Goal: Information Seeking & Learning: Learn about a topic

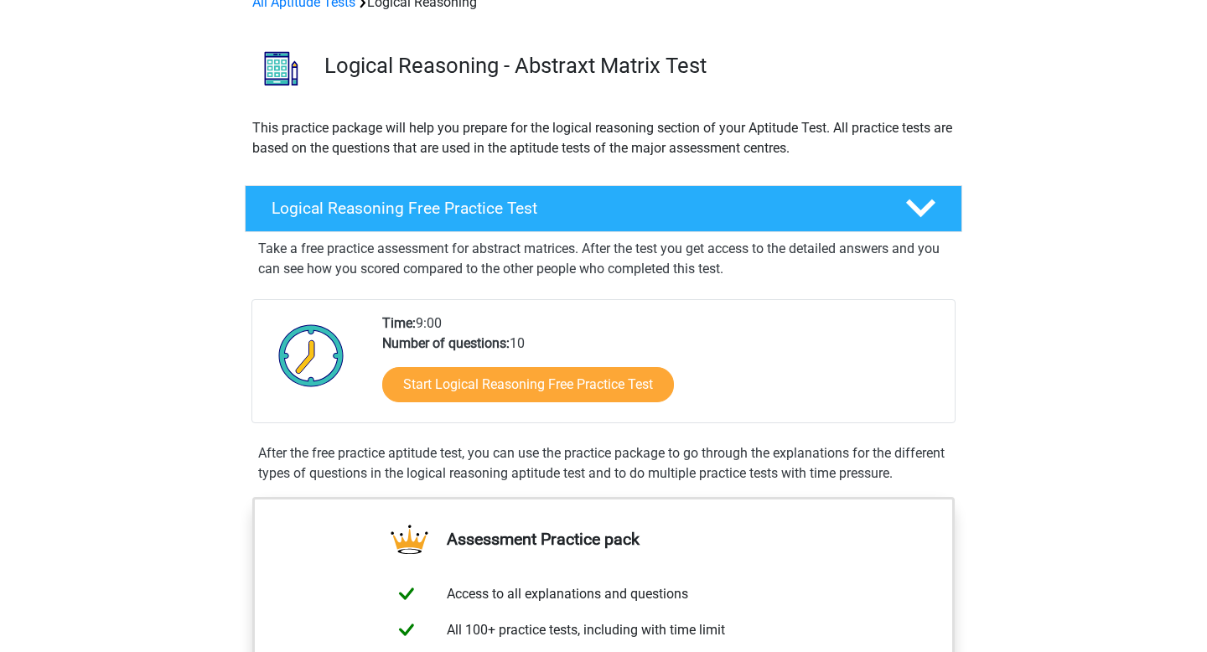
scroll to position [105, 0]
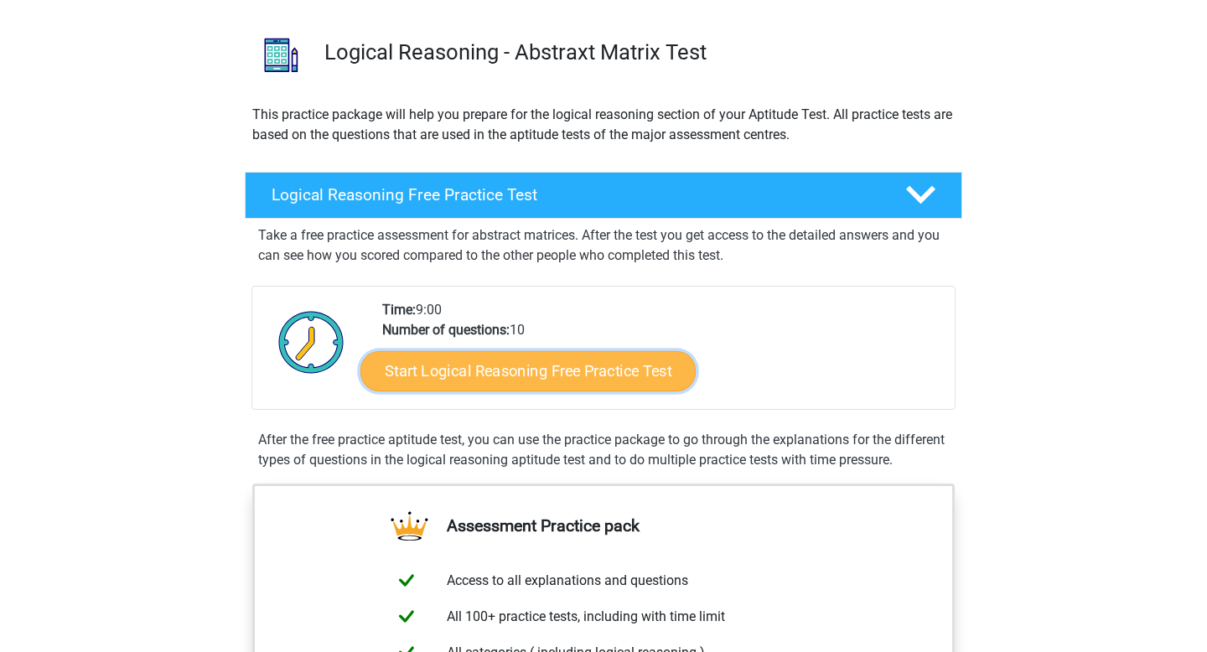
click at [496, 380] on link "Start Logical Reasoning Free Practice Test" at bounding box center [527, 370] width 335 height 40
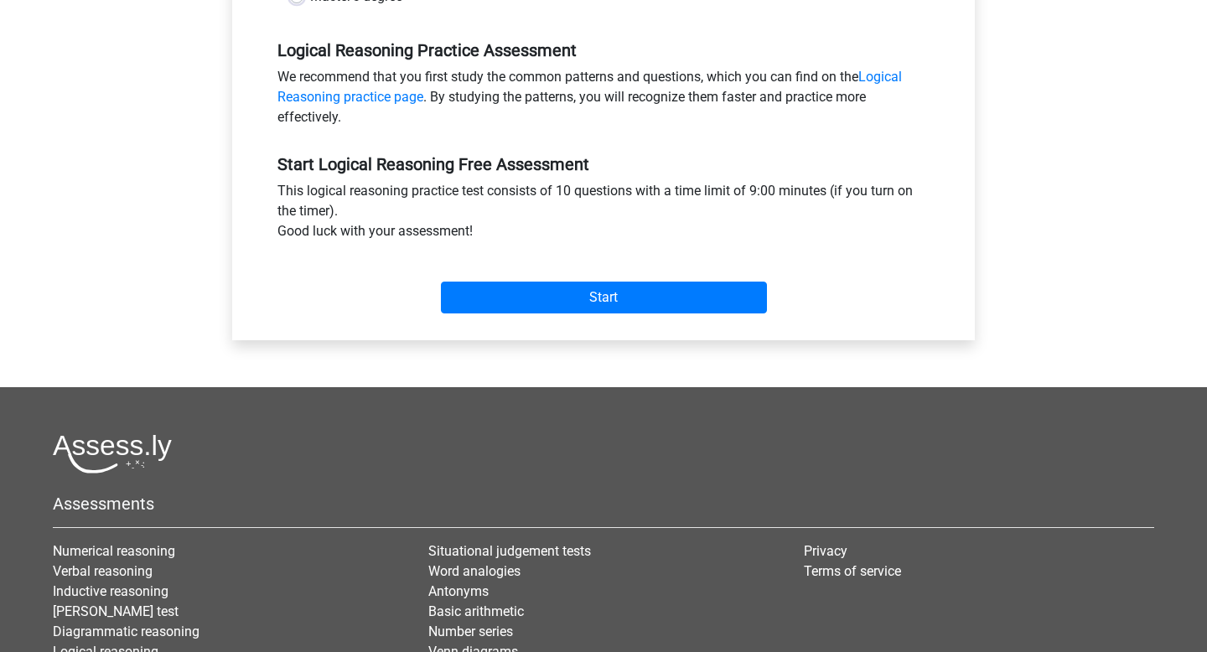
scroll to position [504, 0]
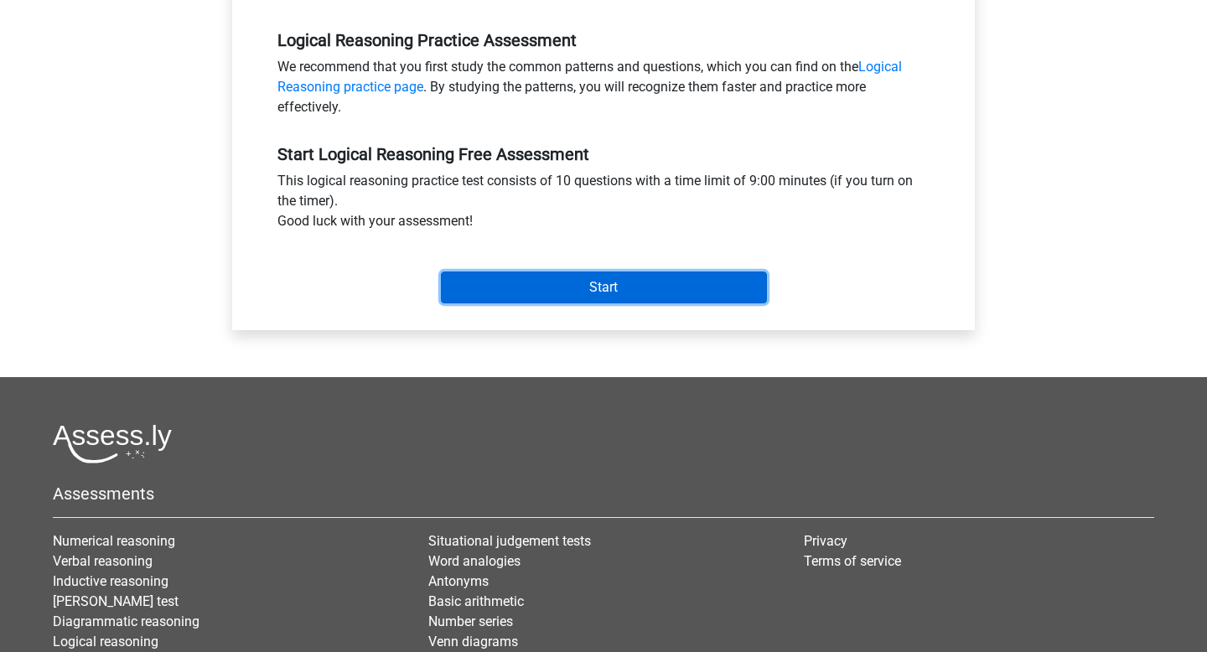
click at [513, 284] on input "Start" at bounding box center [604, 288] width 326 height 32
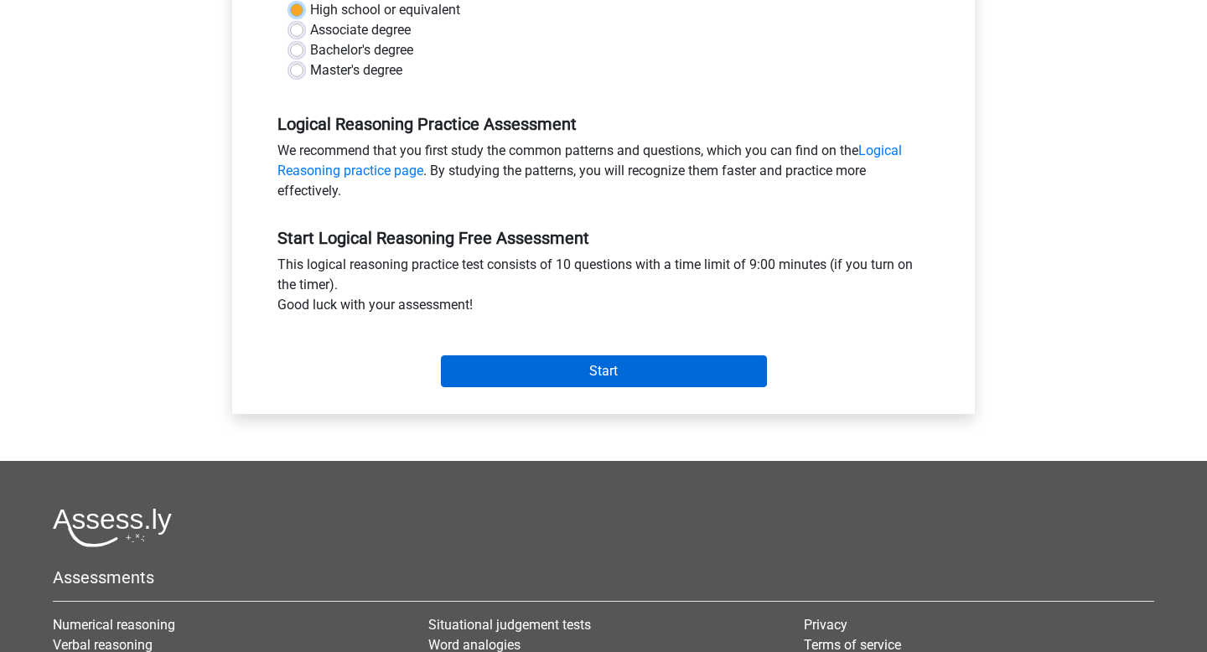
scroll to position [203, 0]
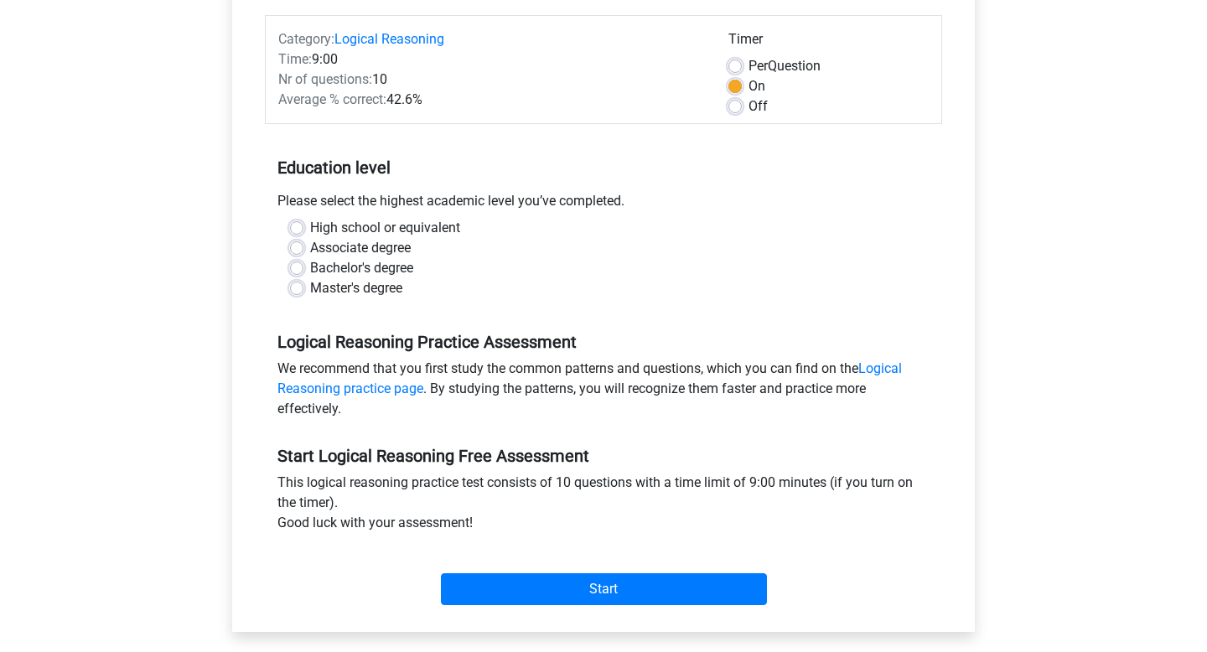
click at [310, 289] on label "Master's degree" at bounding box center [356, 288] width 92 height 20
click at [300, 289] on input "Master's degree" at bounding box center [296, 286] width 13 height 17
radio input "true"
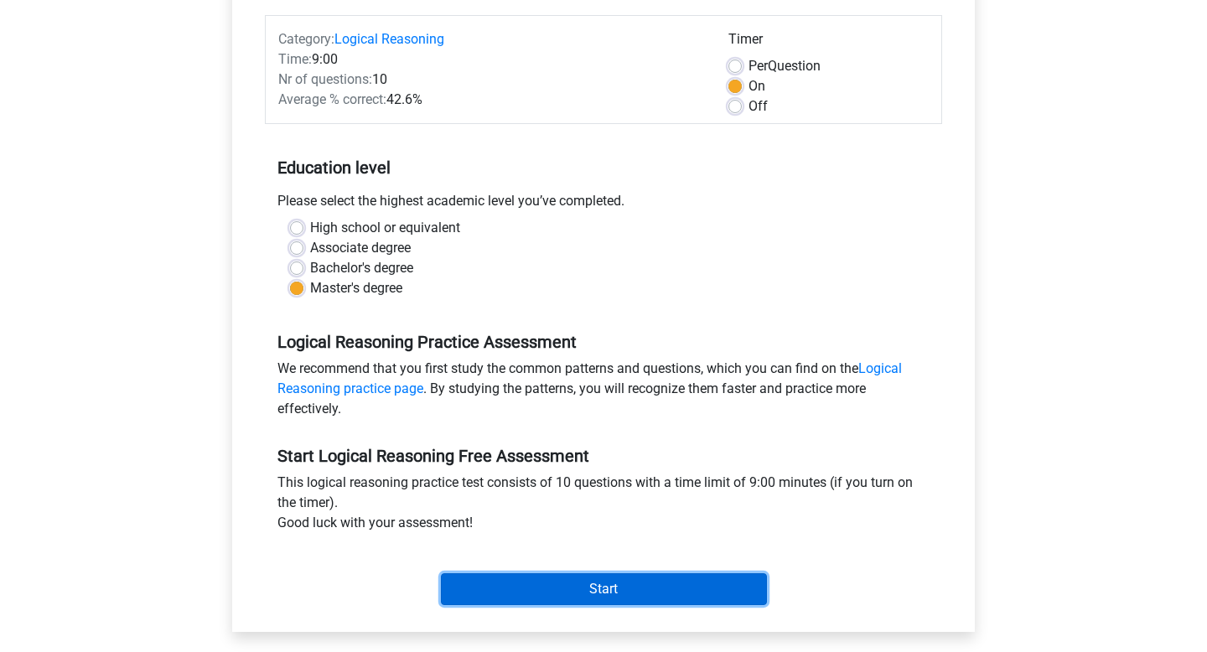
click at [480, 592] on input "Start" at bounding box center [604, 589] width 326 height 32
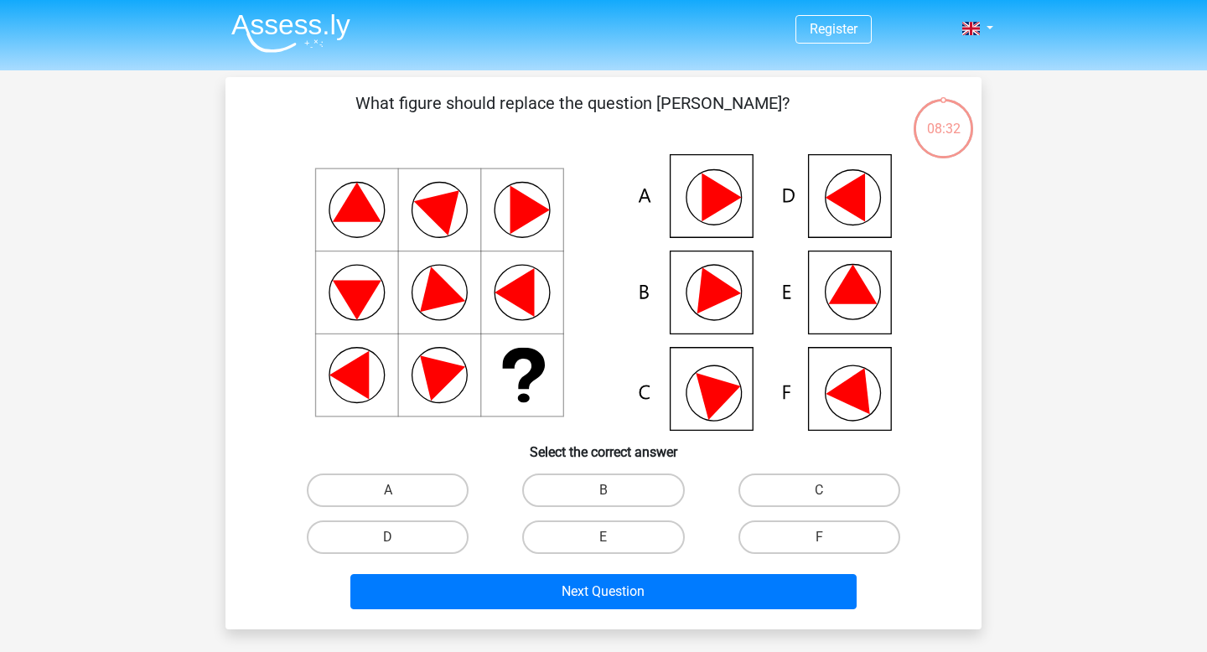
click at [864, 287] on icon at bounding box center [853, 284] width 49 height 39
click at [839, 313] on icon at bounding box center [603, 292] width 675 height 277
click at [630, 535] on label "E" at bounding box center [603, 537] width 162 height 34
click at [614, 537] on input "E" at bounding box center [608, 542] width 11 height 11
radio input "true"
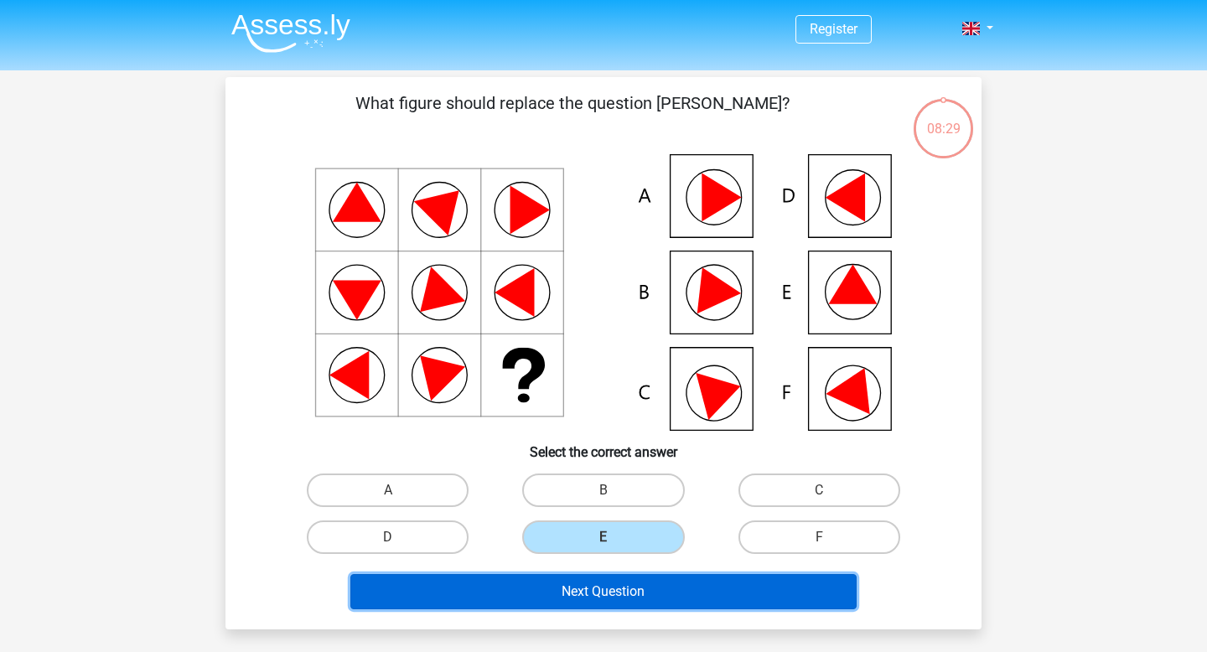
click at [632, 592] on button "Next Question" at bounding box center [603, 591] width 507 height 35
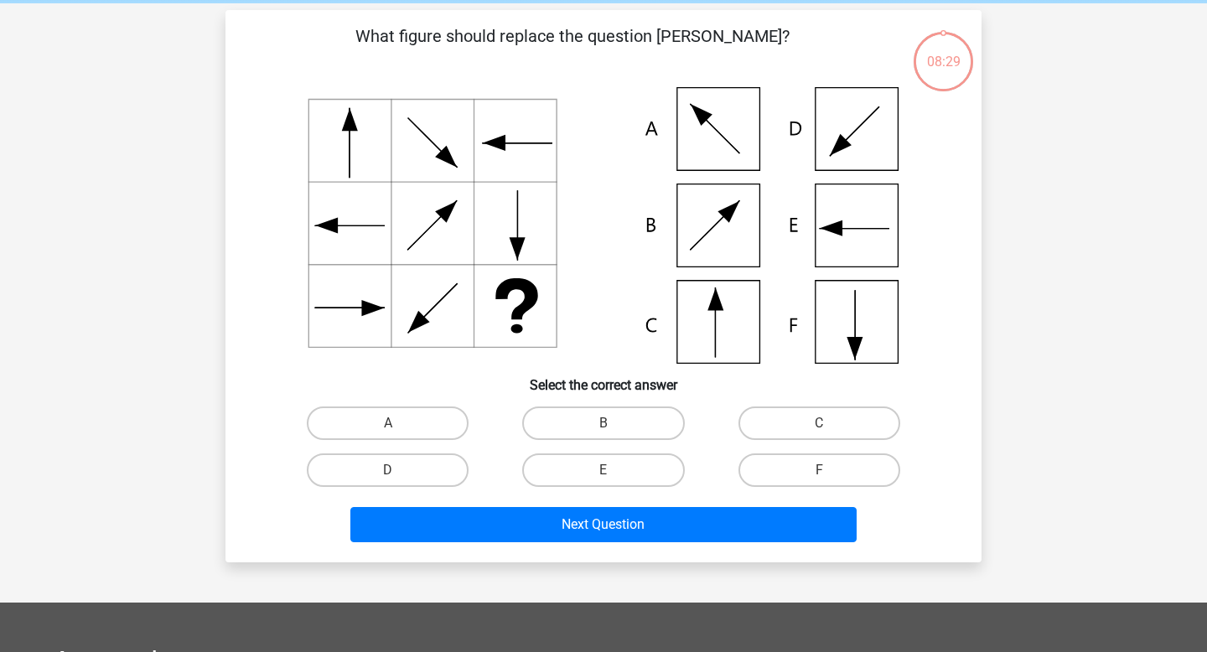
scroll to position [77, 0]
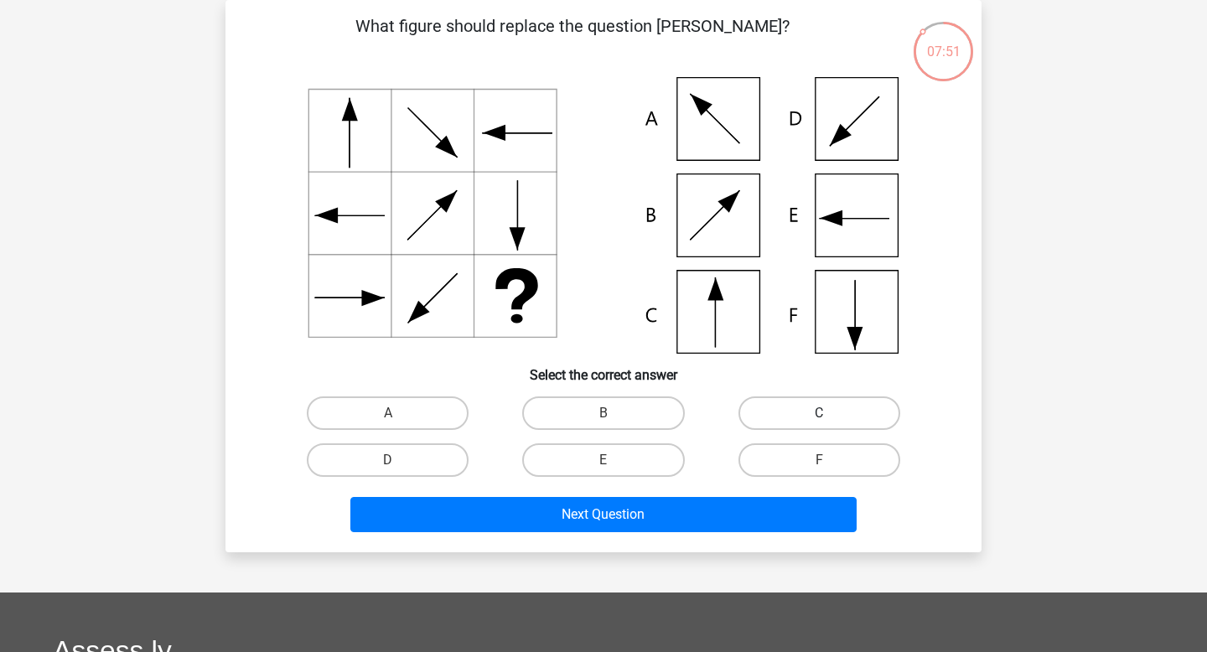
click at [779, 408] on label "C" at bounding box center [819, 413] width 162 height 34
click at [819, 413] on input "C" at bounding box center [824, 418] width 11 height 11
radio input "true"
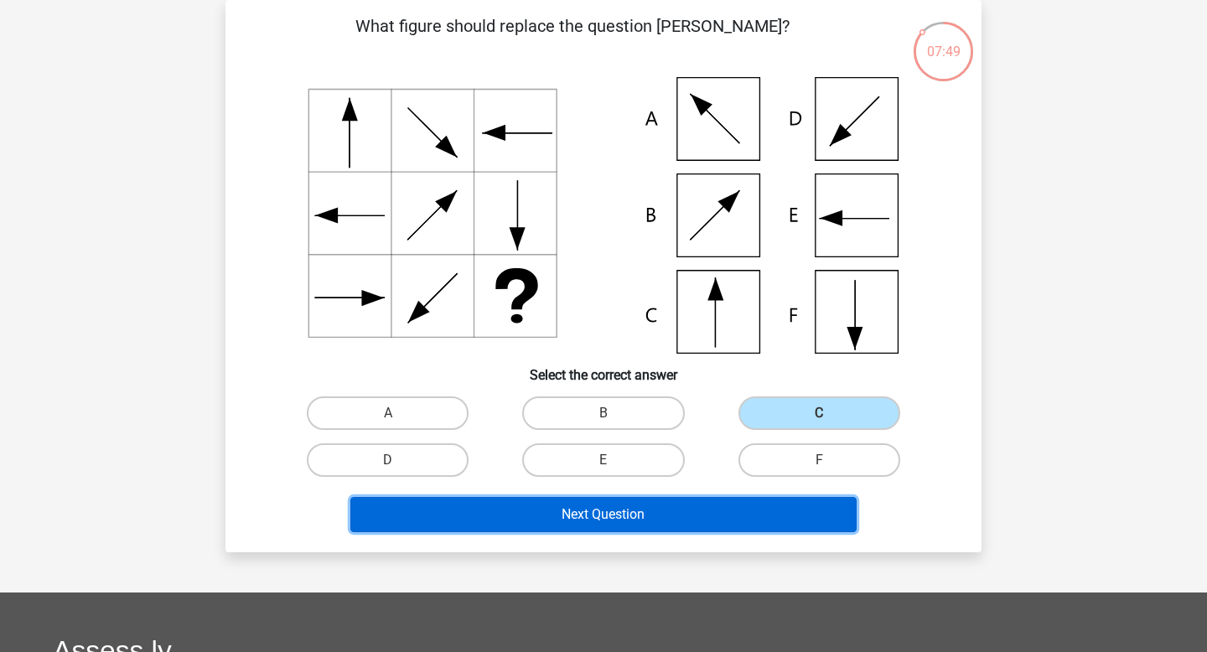
click at [638, 517] on button "Next Question" at bounding box center [603, 514] width 507 height 35
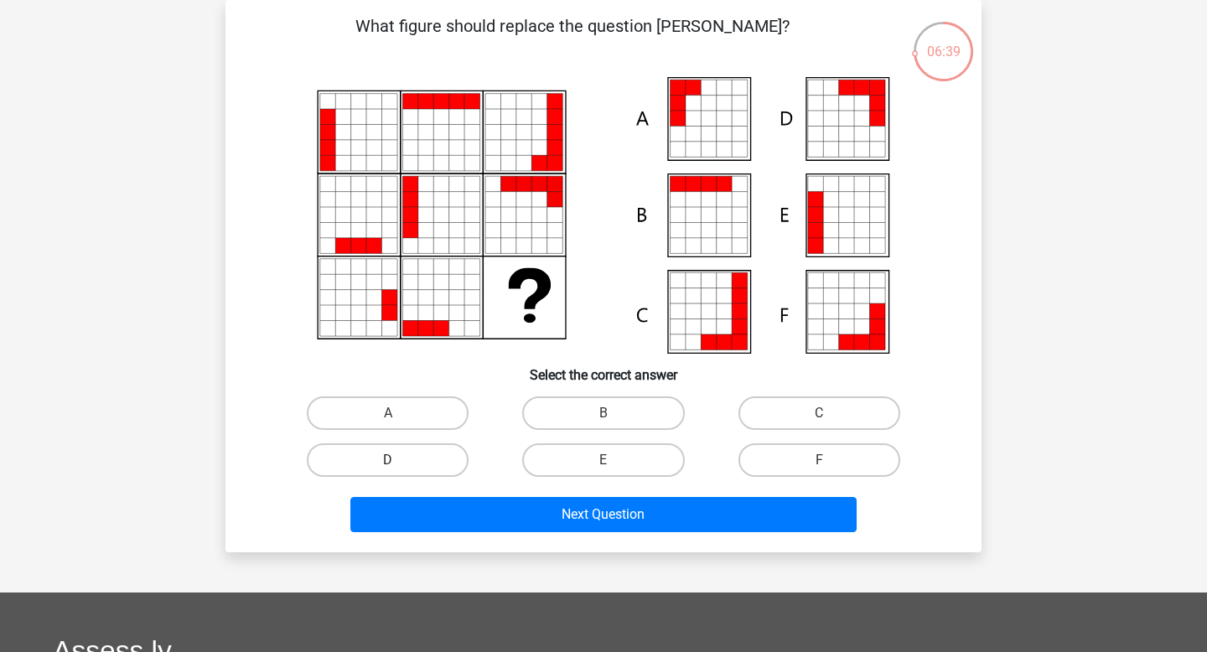
click at [435, 459] on label "D" at bounding box center [388, 460] width 162 height 34
click at [399, 460] on input "D" at bounding box center [393, 465] width 11 height 11
radio input "true"
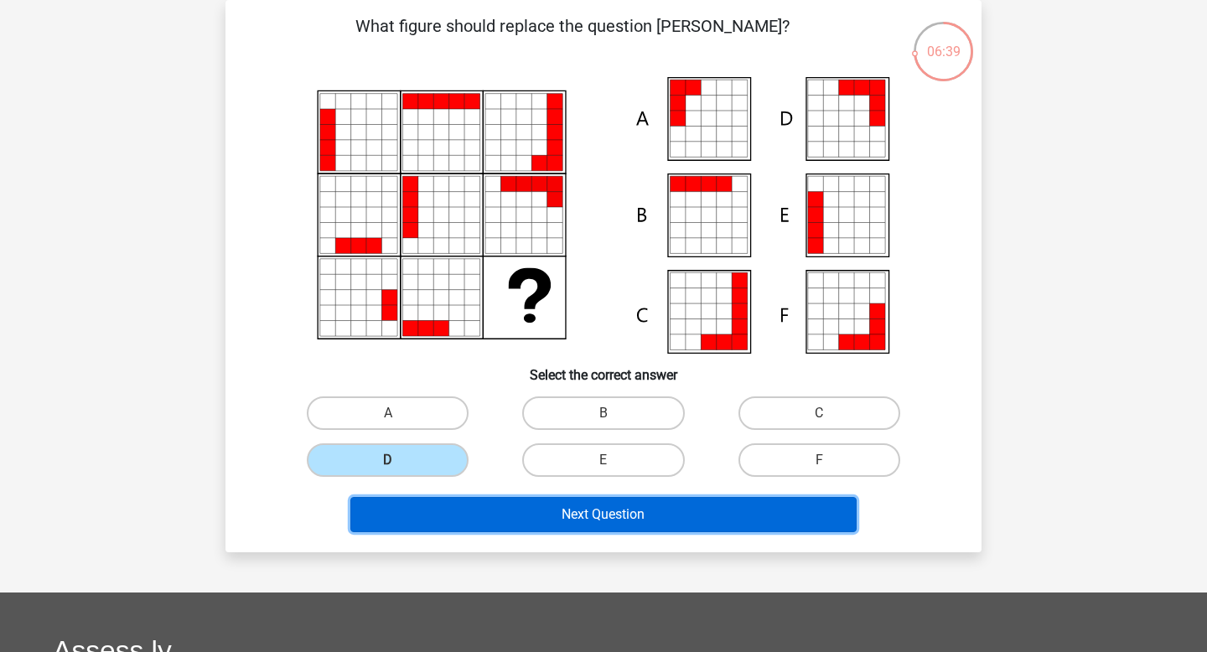
click at [451, 509] on button "Next Question" at bounding box center [603, 514] width 507 height 35
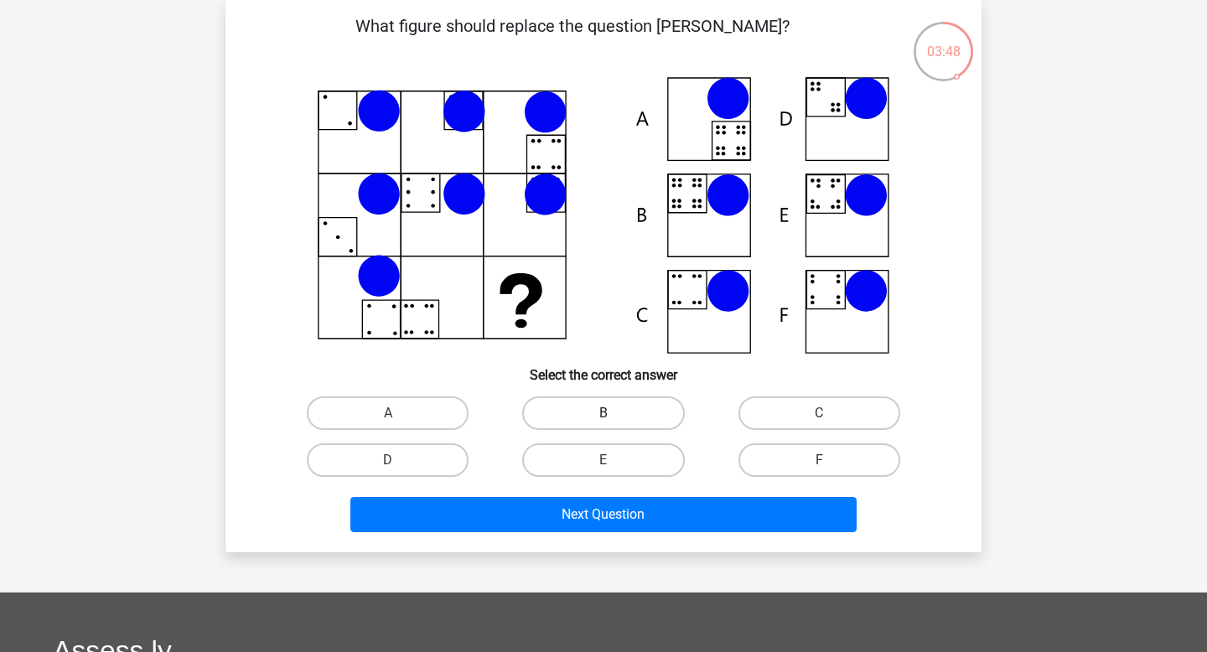
click at [585, 404] on label "B" at bounding box center [603, 413] width 162 height 34
click at [603, 413] on input "B" at bounding box center [608, 418] width 11 height 11
radio input "true"
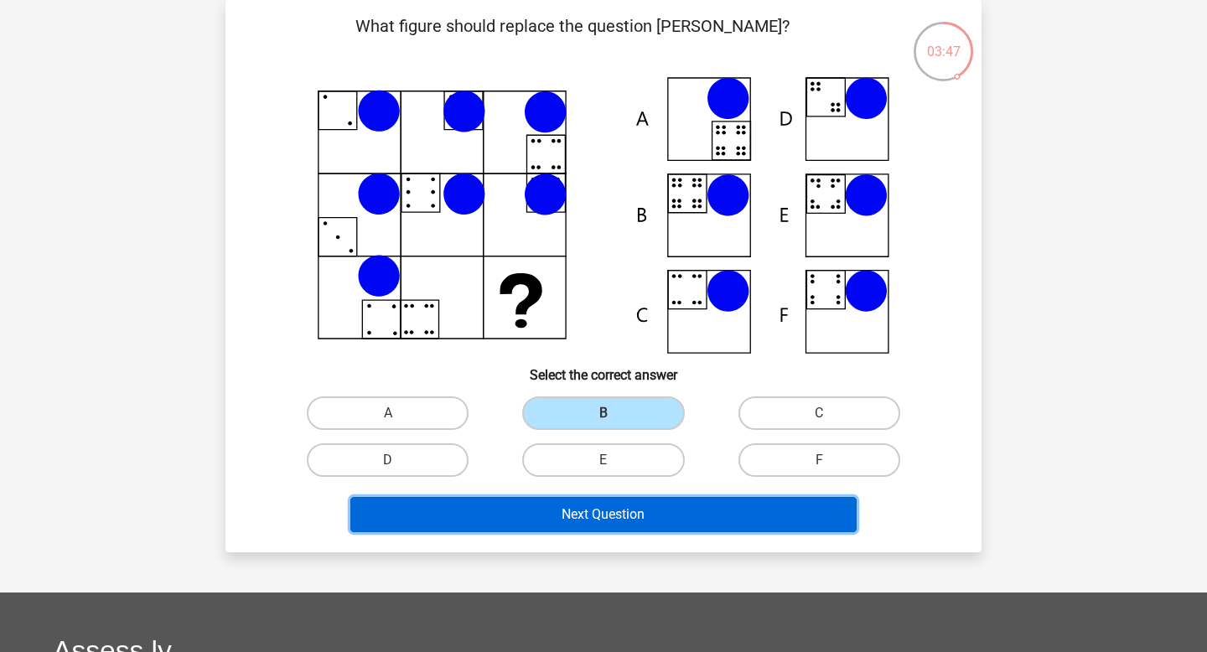
click at [586, 531] on button "Next Question" at bounding box center [603, 514] width 507 height 35
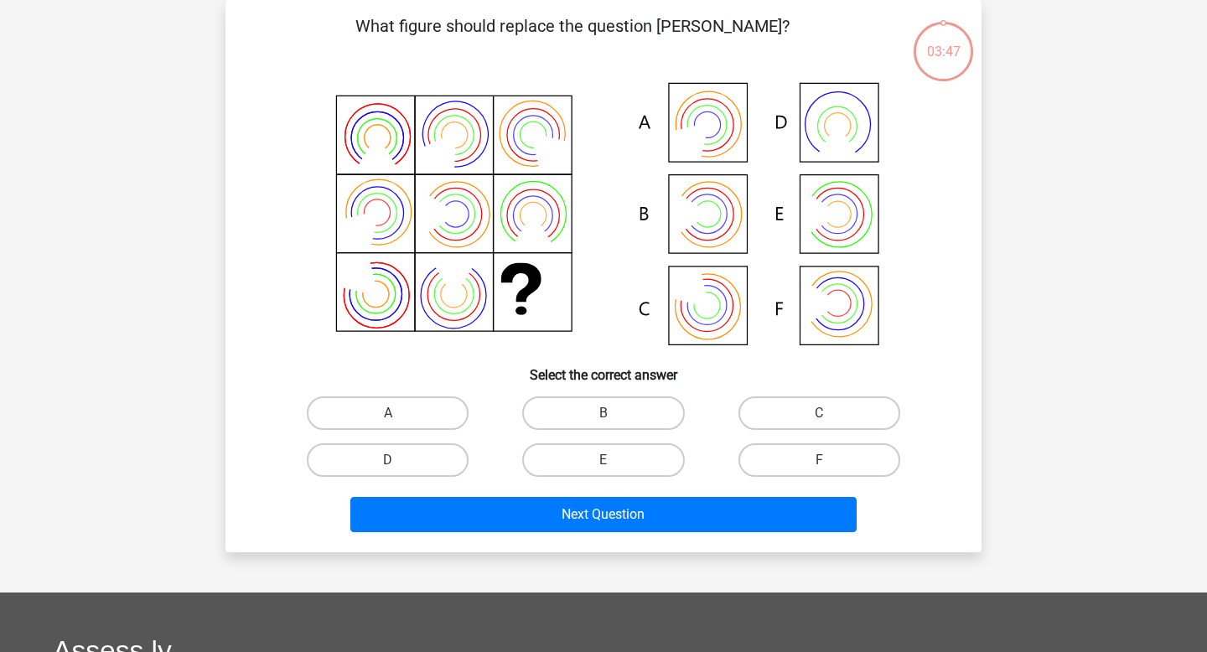
click at [586, 519] on button "Next Question" at bounding box center [603, 514] width 507 height 35
click at [613, 419] on input "B" at bounding box center [608, 418] width 11 height 11
radio input "true"
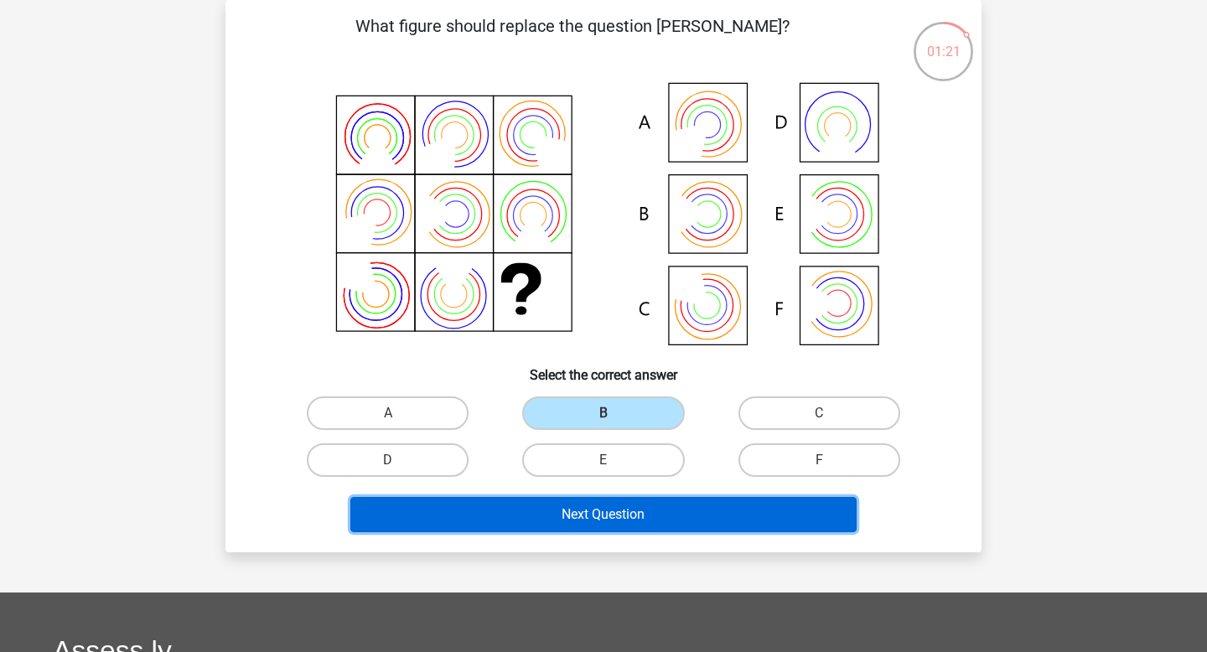
click at [623, 520] on button "Next Question" at bounding box center [603, 514] width 507 height 35
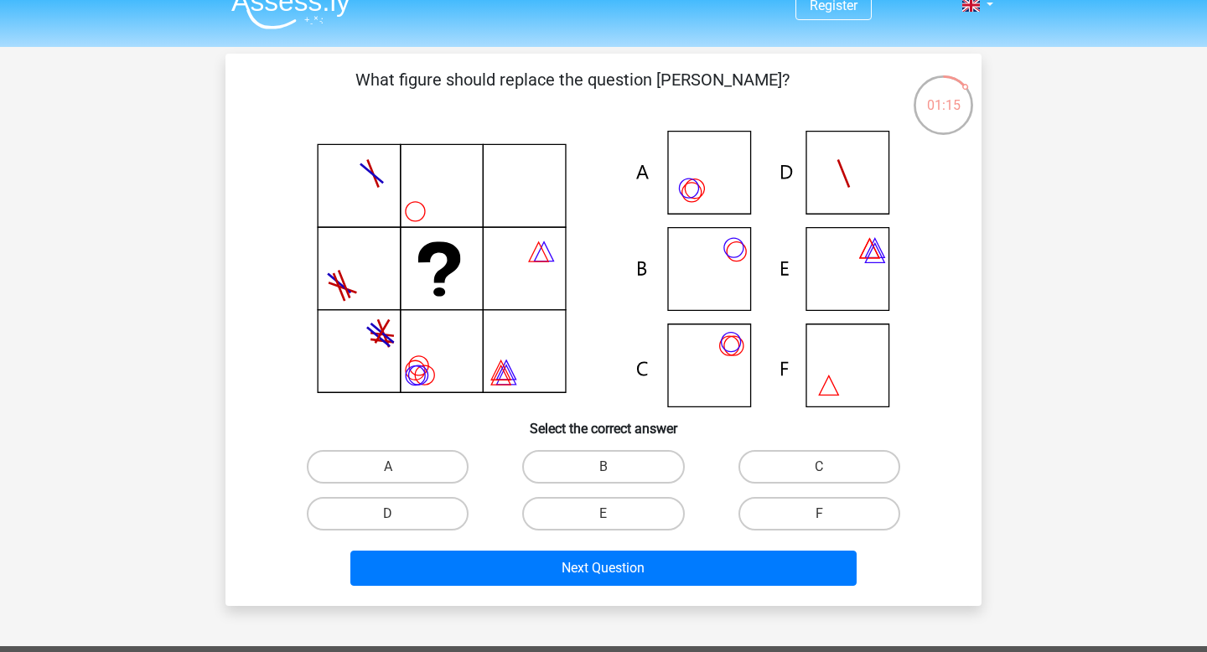
scroll to position [0, 0]
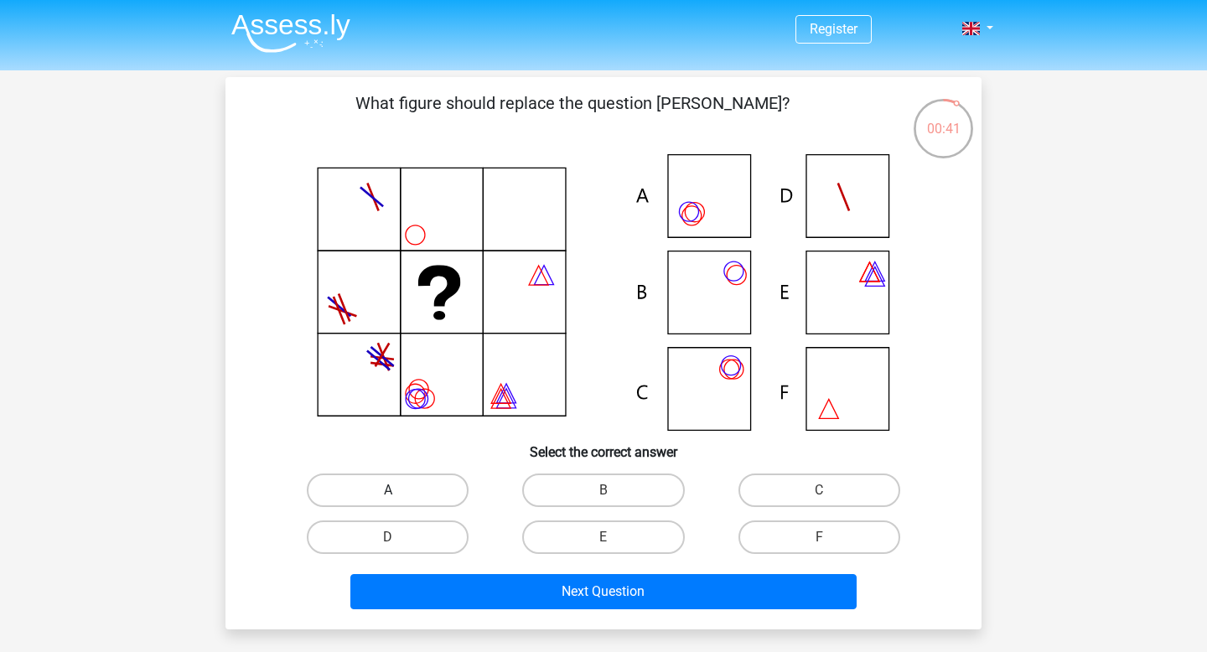
click at [377, 492] on label "A" at bounding box center [388, 490] width 162 height 34
click at [388, 492] on input "A" at bounding box center [393, 495] width 11 height 11
radio input "true"
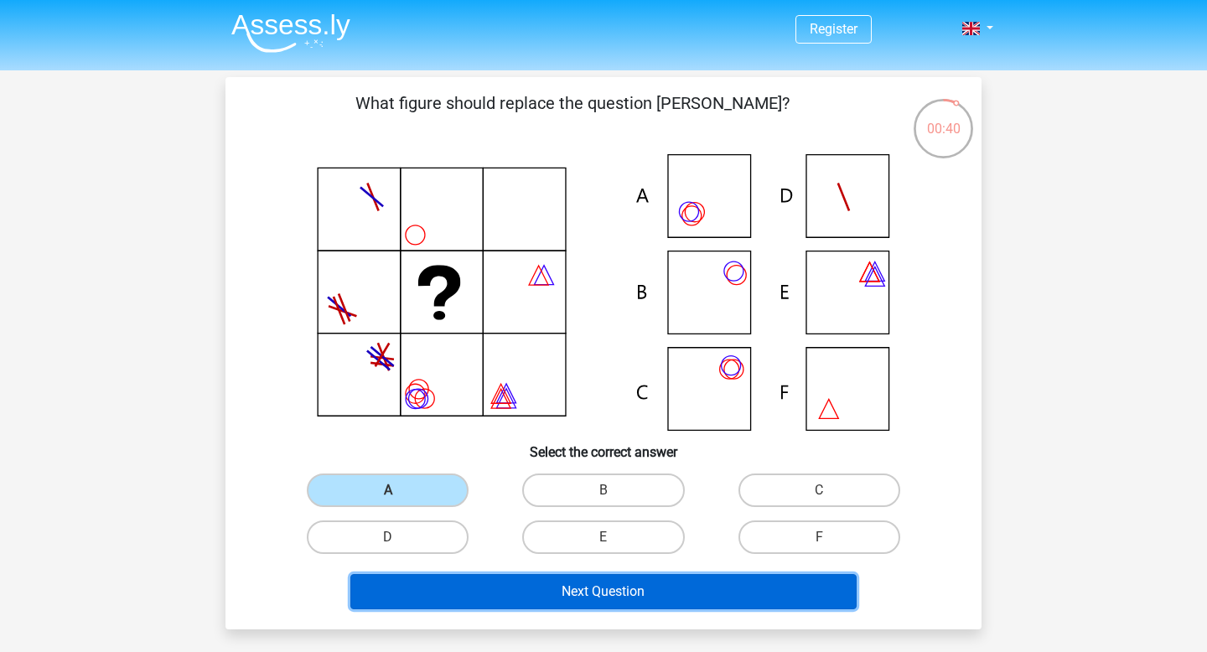
click at [465, 600] on button "Next Question" at bounding box center [603, 591] width 507 height 35
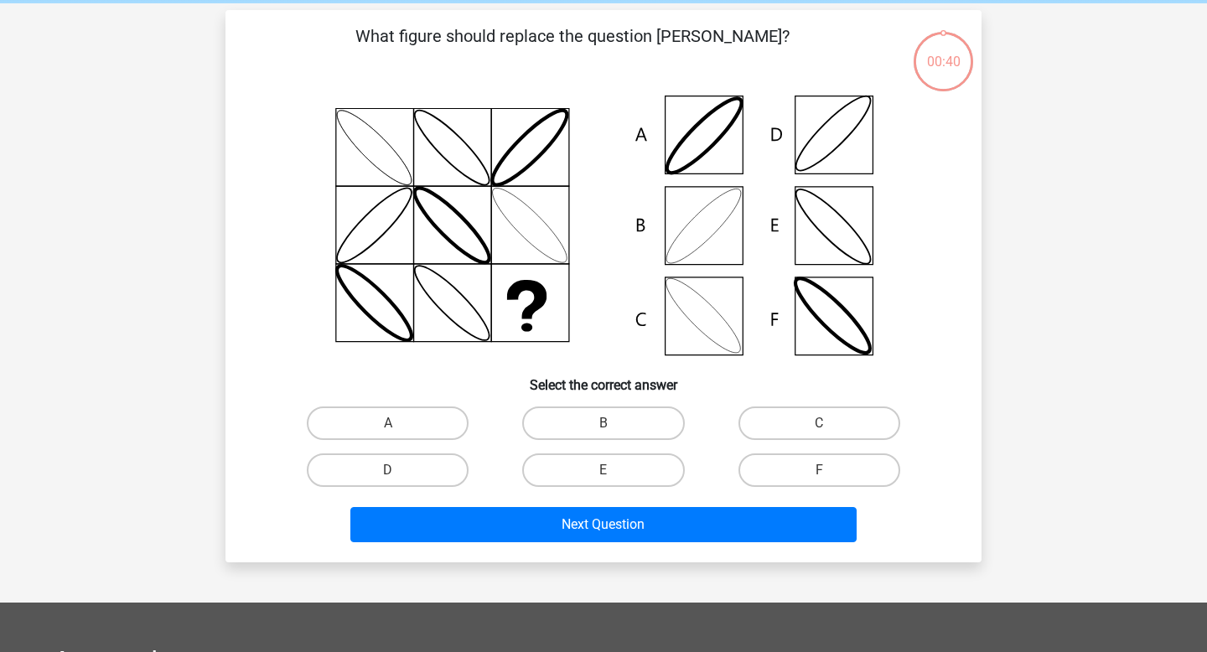
scroll to position [77, 0]
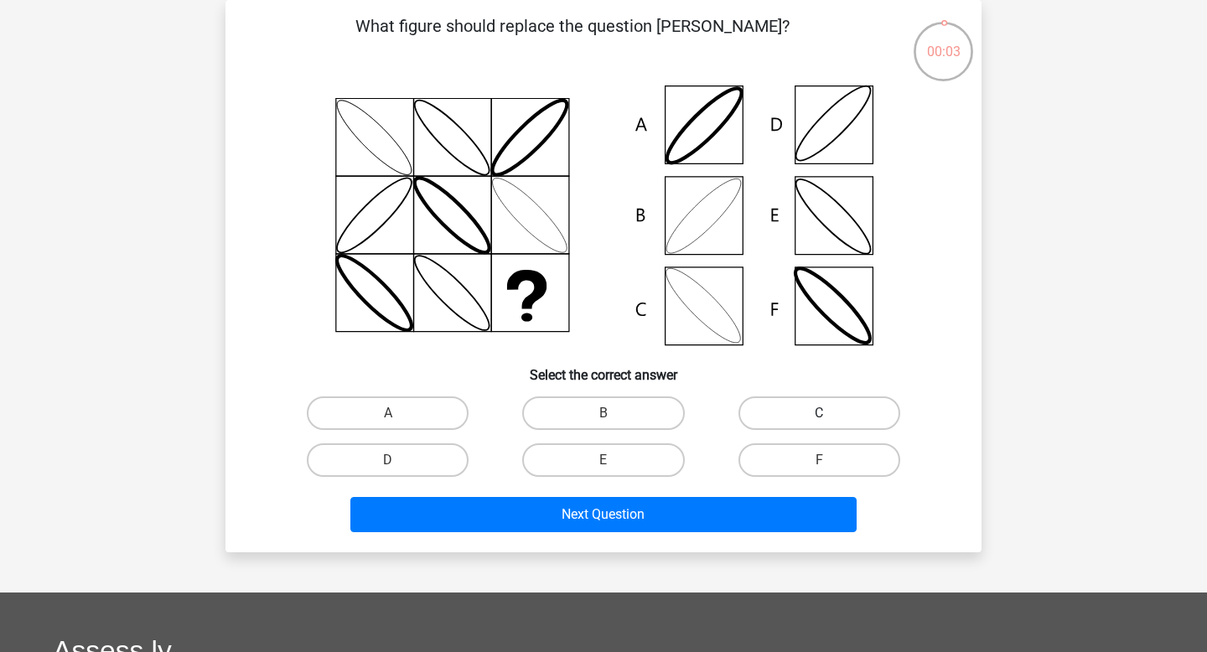
click at [835, 415] on label "C" at bounding box center [819, 413] width 162 height 34
click at [830, 415] on input "C" at bounding box center [824, 418] width 11 height 11
radio input "true"
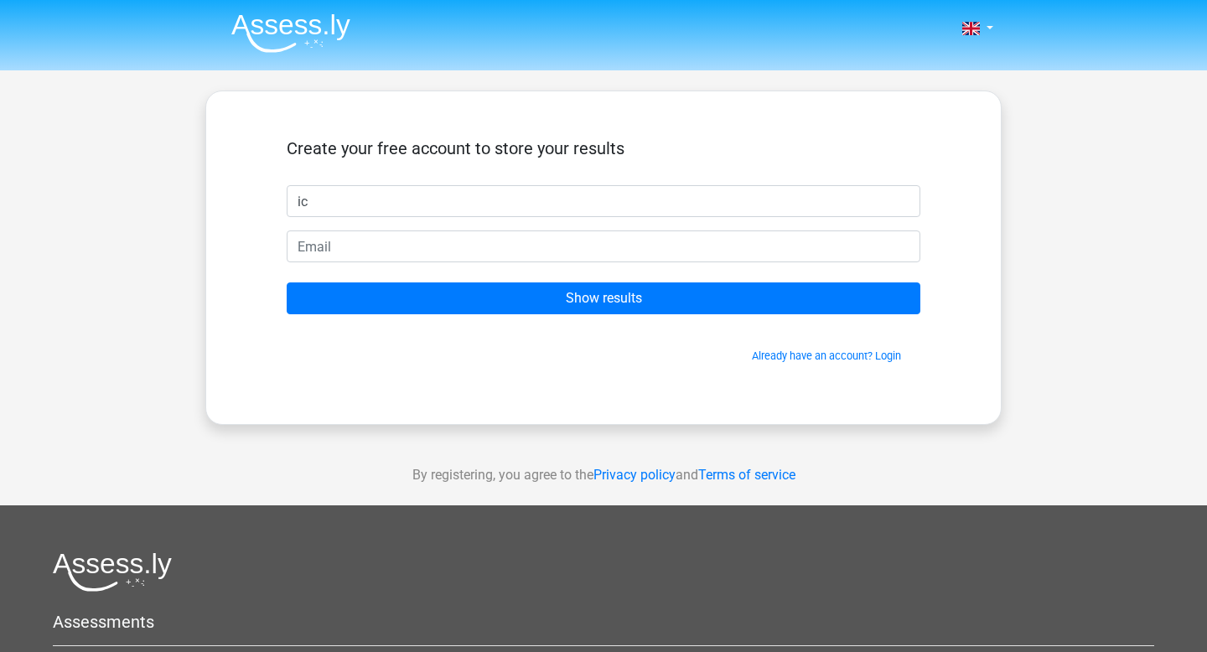
type input "i"
type input "[EMAIL_ADDRESS][DOMAIN_NAME]"
click at [503, 264] on form "Create your free account to store your results [EMAIL_ADDRESS][DOMAIN_NAME] Sho…" at bounding box center [604, 250] width 634 height 225
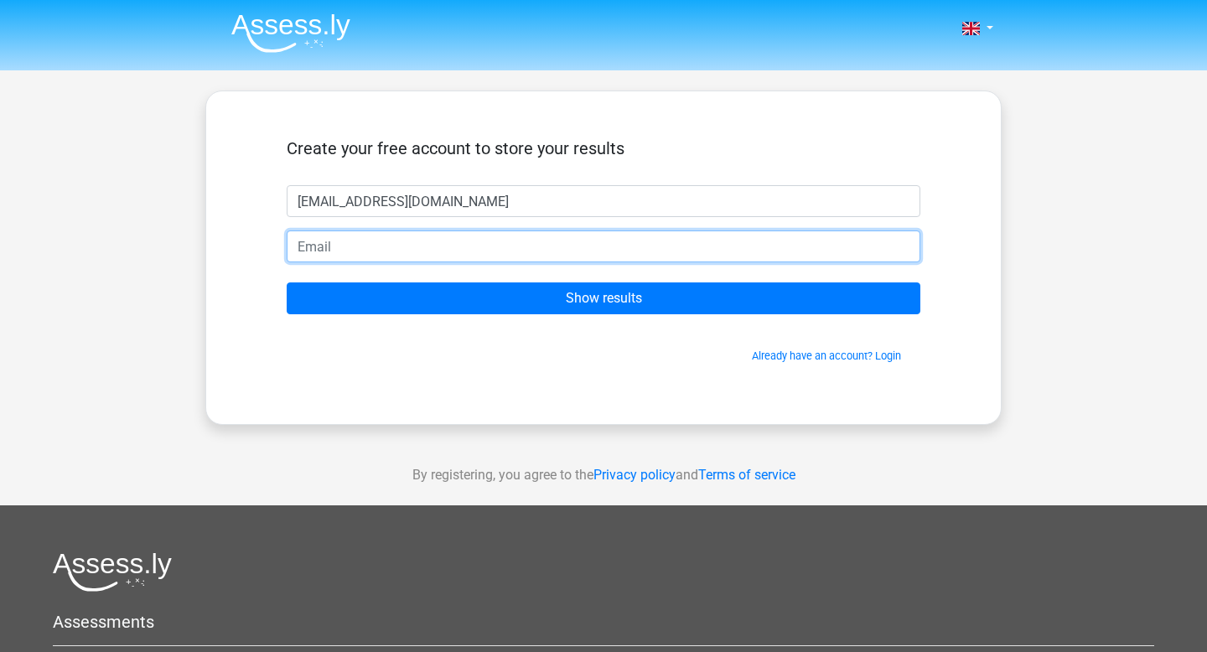
click at [503, 252] on input "email" at bounding box center [604, 246] width 634 height 32
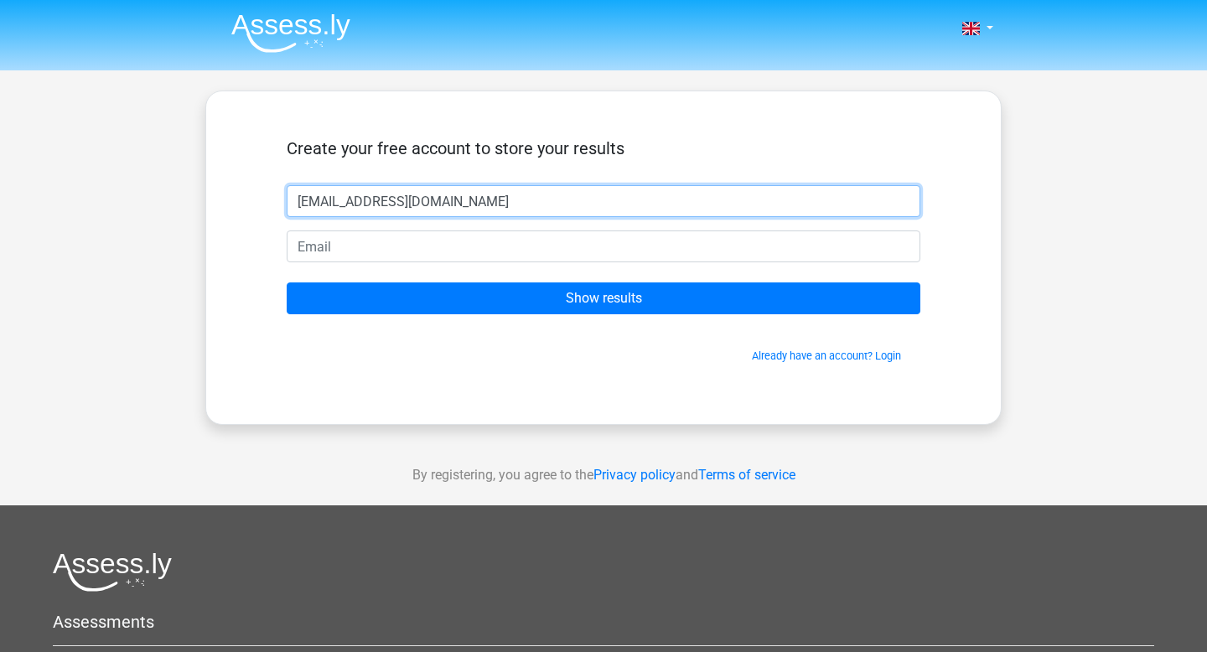
click at [515, 200] on input "[EMAIL_ADDRESS][DOMAIN_NAME]" at bounding box center [604, 201] width 634 height 32
type input "miaaa"
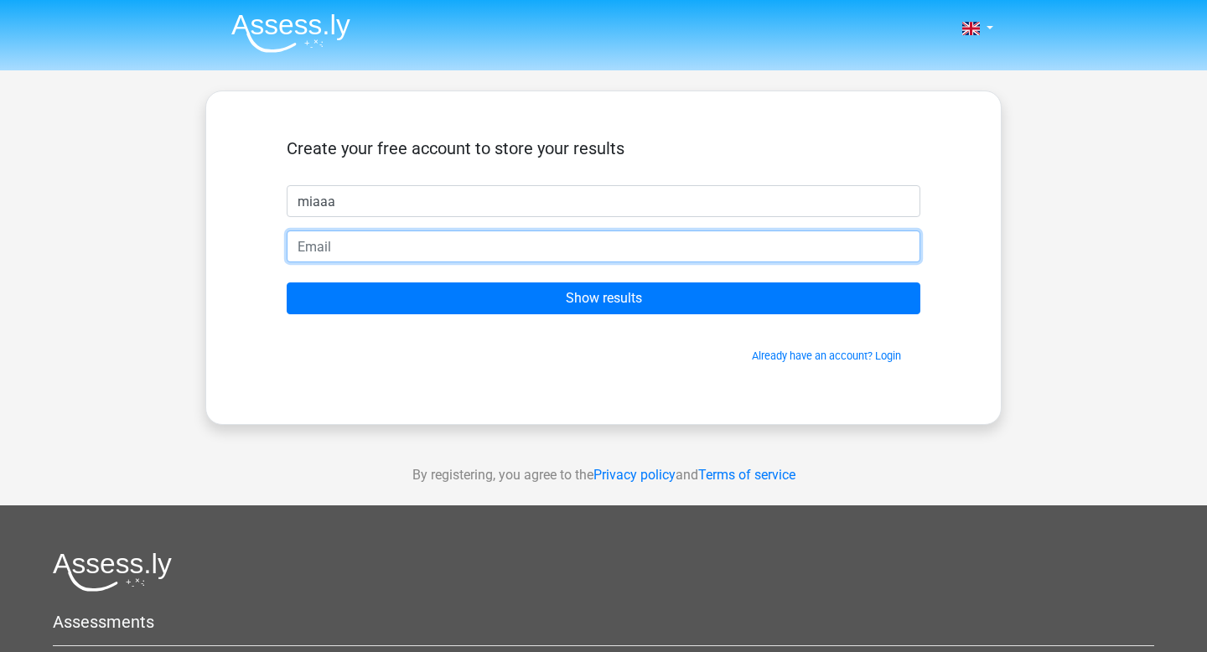
click at [343, 250] on input "email" at bounding box center [604, 246] width 634 height 32
paste input "[EMAIL_ADDRESS][DOMAIN_NAME]"
type input "[EMAIL_ADDRESS][DOMAIN_NAME]"
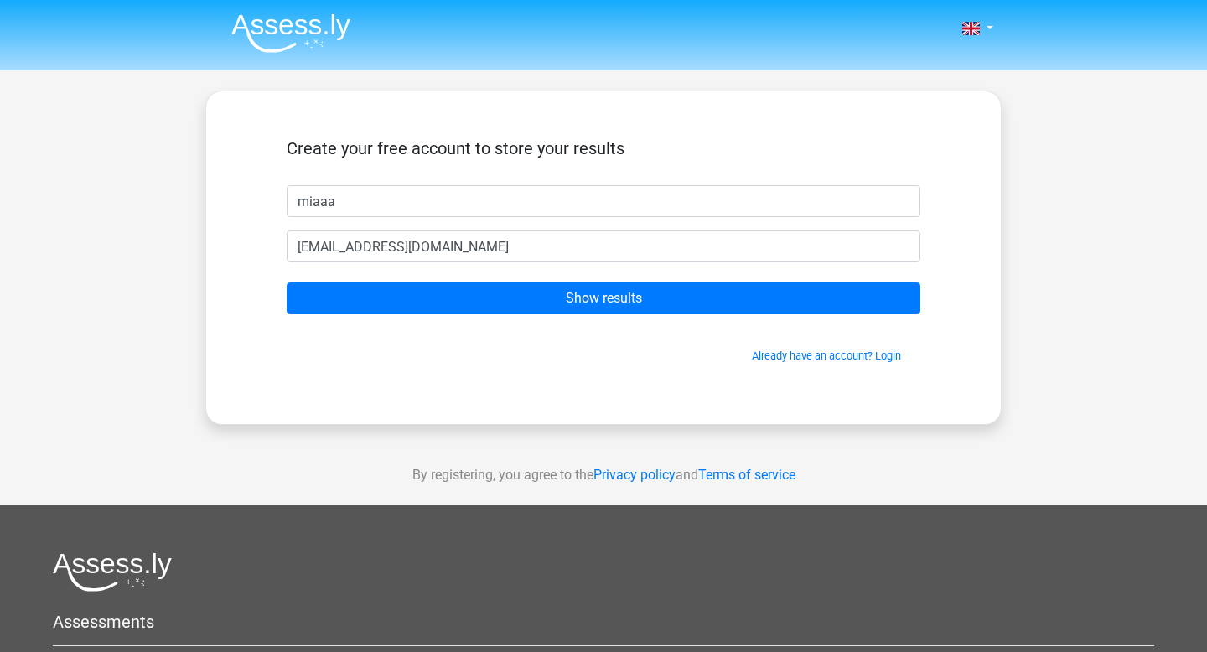
click at [354, 280] on form "Create your free account to store your results miaaa mewomewoliu@gmail.com Show…" at bounding box center [604, 250] width 634 height 225
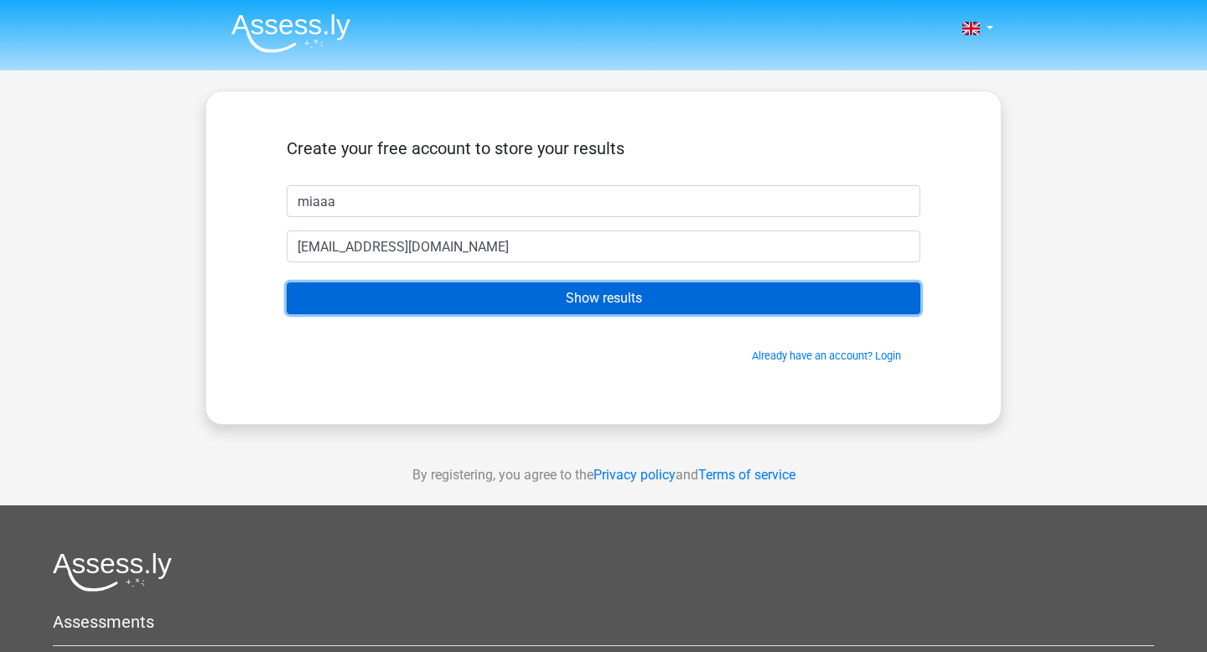
click at [362, 301] on input "Show results" at bounding box center [604, 298] width 634 height 32
click at [433, 290] on input "Show results" at bounding box center [604, 298] width 634 height 32
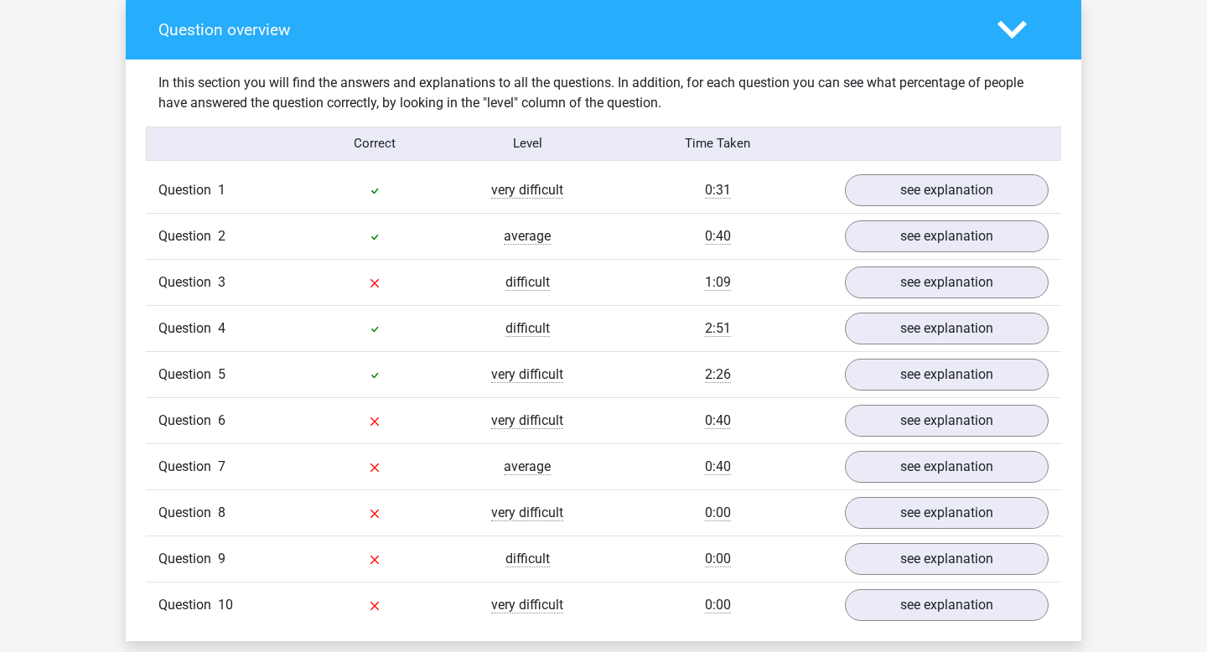
scroll to position [1244, 0]
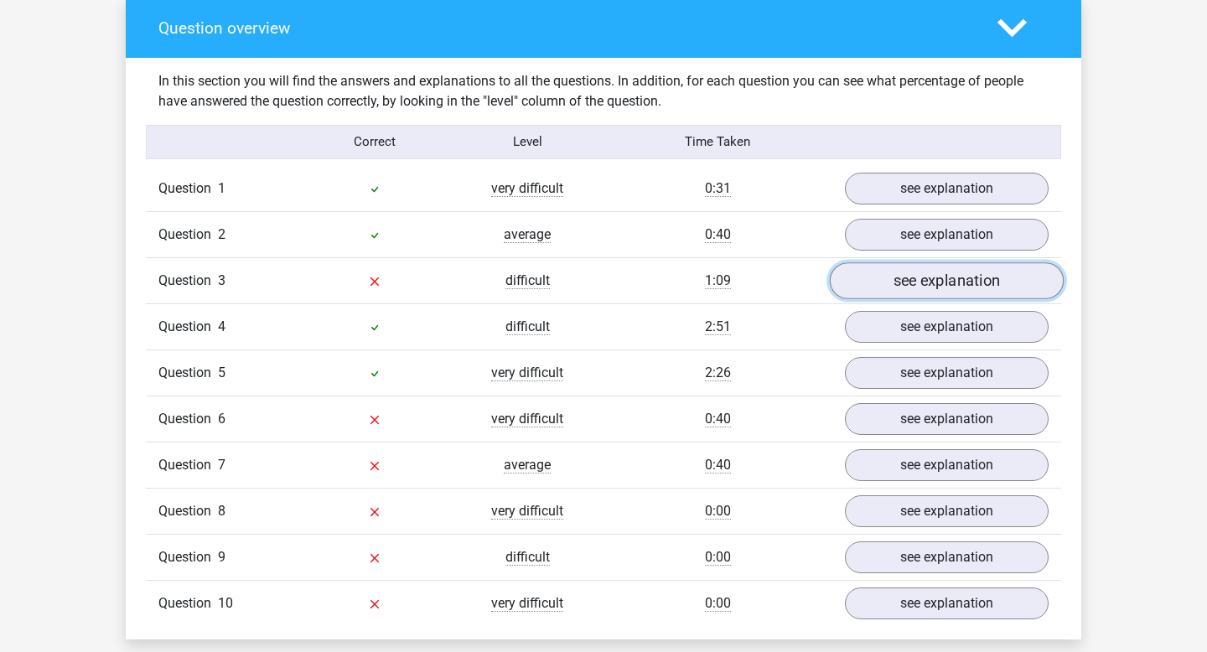
click at [949, 281] on link "see explanation" at bounding box center [947, 280] width 234 height 37
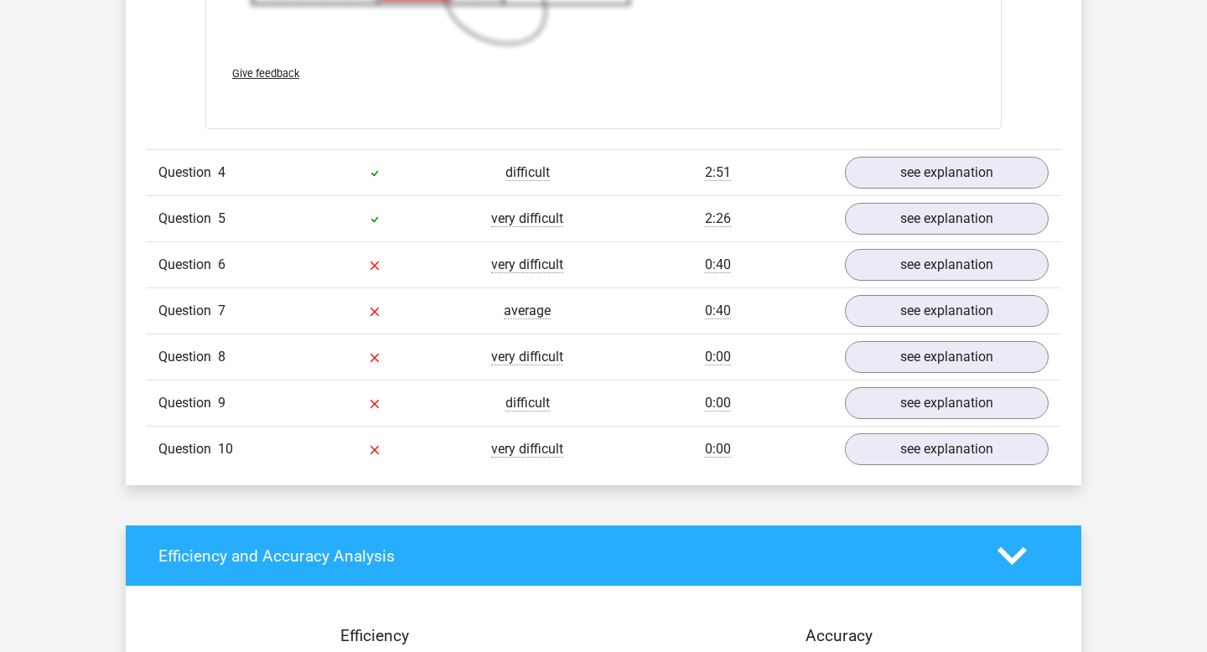
scroll to position [2575, 0]
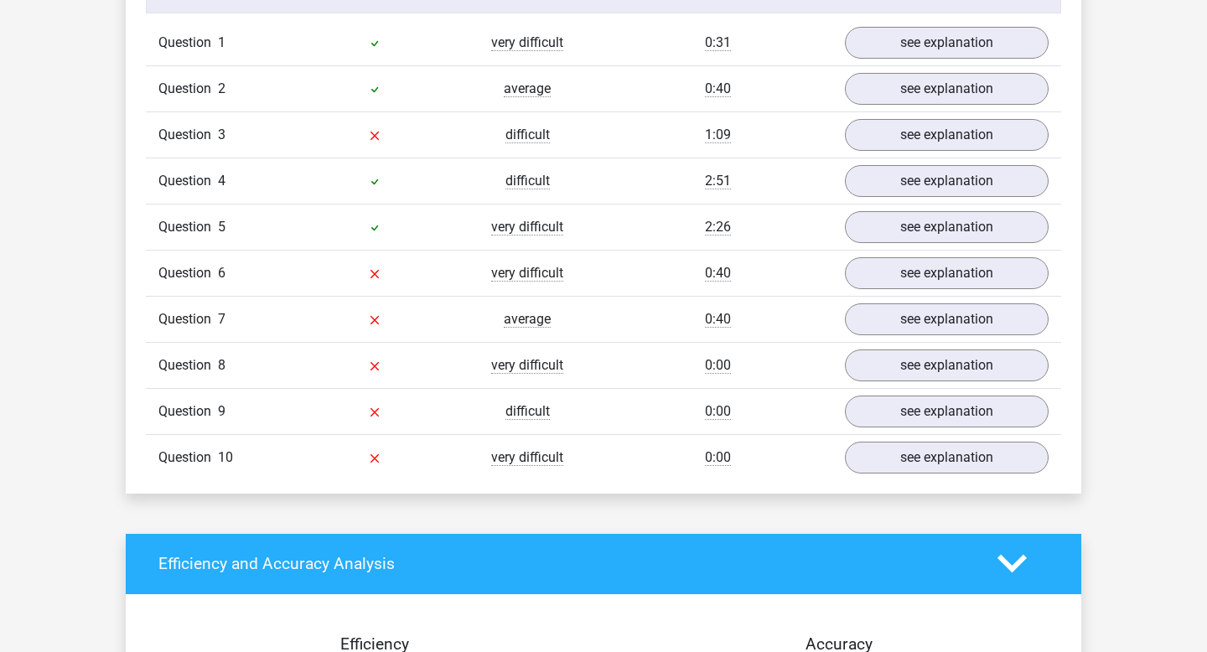
scroll to position [1414, 0]
